Goal: Transaction & Acquisition: Purchase product/service

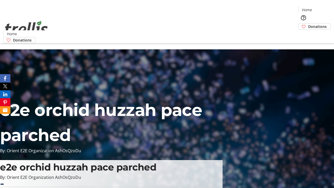
click at [308, 24] on span "Donations" at bounding box center [317, 26] width 19 height 5
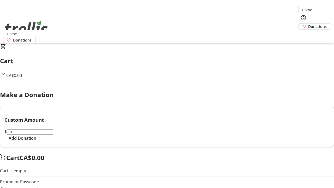
click at [36, 141] on span "Add Donation" at bounding box center [23, 138] width 28 height 6
